Goal: Find specific page/section: Find specific page/section

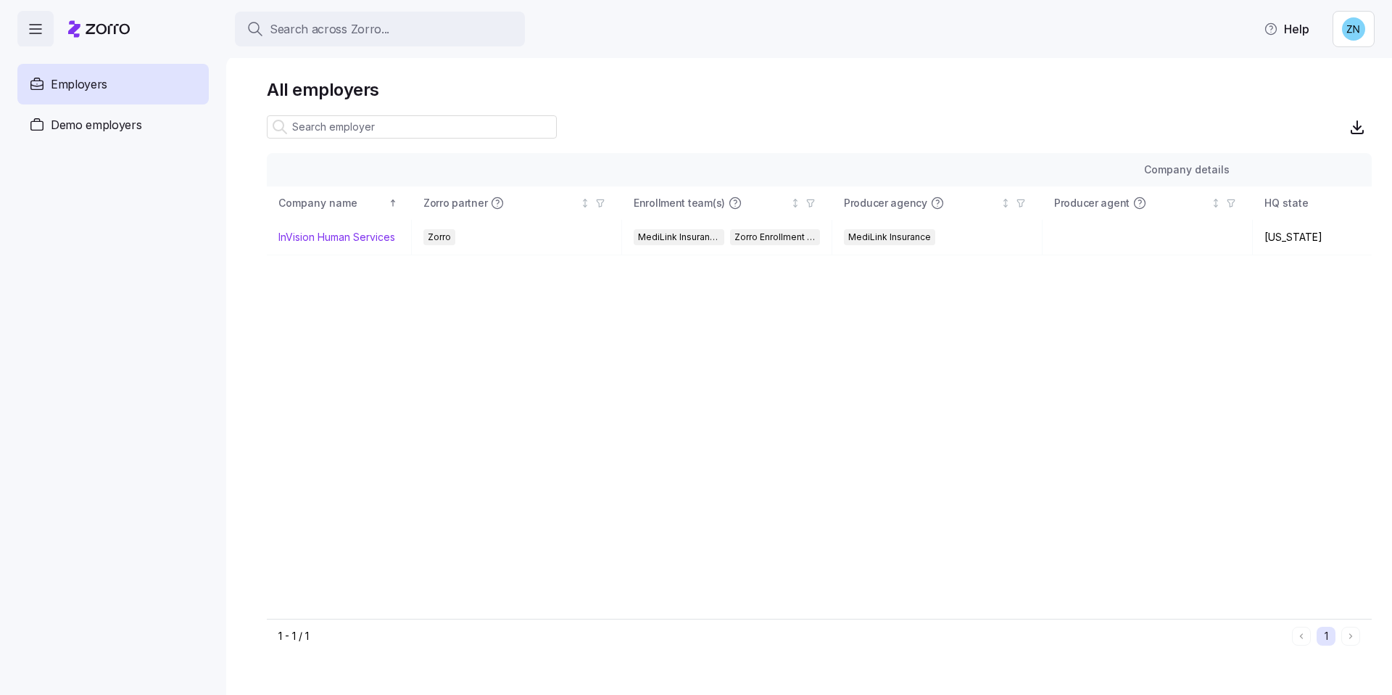
click at [411, 30] on div "Search across Zorro..." at bounding box center [380, 29] width 267 height 18
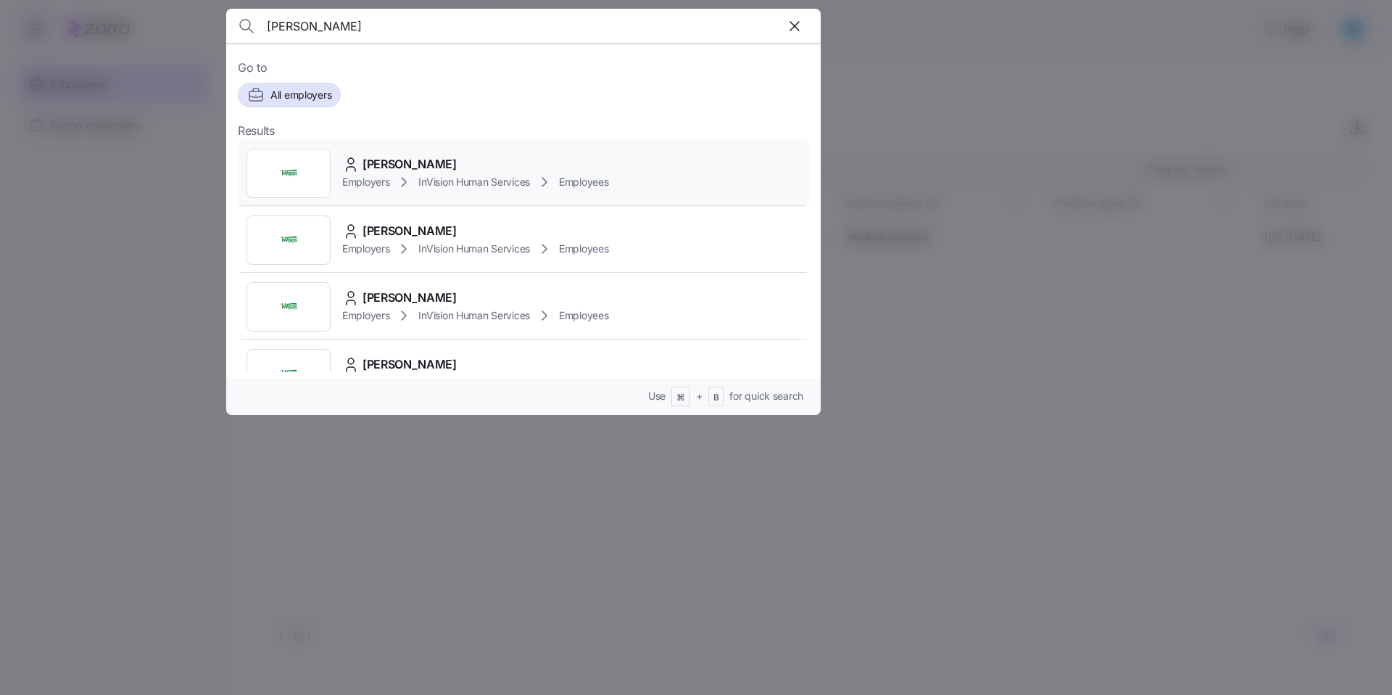
type input "[PERSON_NAME]"
click at [392, 157] on span "[PERSON_NAME]" at bounding box center [410, 164] width 94 height 18
